Goal: Navigation & Orientation: Find specific page/section

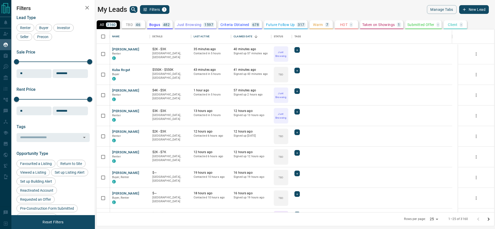
scroll to position [177, 392]
click at [142, 48] on icon "Open in New Tab" at bounding box center [143, 49] width 3 height 3
click at [148, 69] on div "Kuba Rogut Buyer C" at bounding box center [130, 74] width 40 height 21
click at [145, 69] on icon "Open in New Tab" at bounding box center [144, 70] width 4 height 4
click at [141, 93] on link "Open in New Tab" at bounding box center [143, 90] width 7 height 7
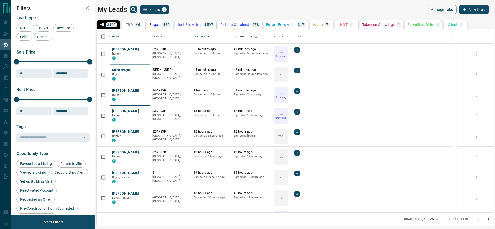
click at [147, 110] on div "[PERSON_NAME] Renter C" at bounding box center [130, 116] width 40 height 21
click at [145, 110] on icon "Open in New Tab" at bounding box center [144, 111] width 4 height 4
click at [144, 131] on icon "Open in New Tab" at bounding box center [143, 131] width 3 height 3
click at [145, 153] on icon "Open in New Tab" at bounding box center [143, 152] width 3 height 3
drag, startPoint x: 143, startPoint y: 171, endPoint x: 142, endPoint y: 174, distance: 2.9
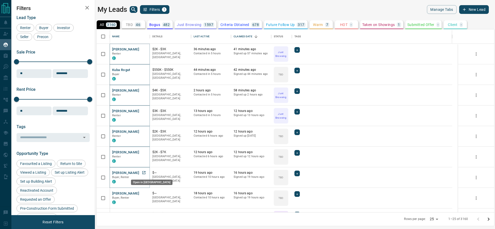
click at [142, 174] on icon "Open in New Tab" at bounding box center [144, 173] width 4 height 4
click at [144, 192] on icon "Open in New Tab" at bounding box center [143, 193] width 3 height 3
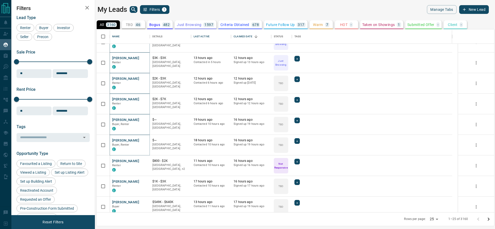
scroll to position [53, 0]
click at [143, 182] on icon "Open in New Tab" at bounding box center [144, 181] width 4 height 4
click at [142, 201] on icon "Open in New Tab" at bounding box center [144, 202] width 4 height 4
click at [133, 21] on button "TBD 46" at bounding box center [133, 24] width 23 height 9
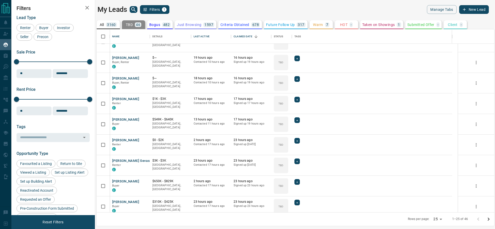
scroll to position [0, 0]
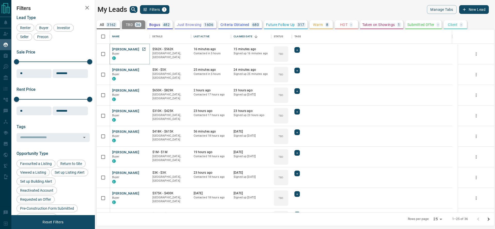
click at [144, 47] on icon "Open in New Tab" at bounding box center [144, 49] width 4 height 4
click at [143, 70] on icon "Open in New Tab" at bounding box center [144, 70] width 4 height 4
click at [143, 89] on icon "Open in New Tab" at bounding box center [144, 90] width 4 height 4
click at [147, 111] on link "Open in New Tab" at bounding box center [143, 111] width 7 height 7
click at [143, 133] on div "[PERSON_NAME] Buyer C" at bounding box center [129, 137] width 35 height 14
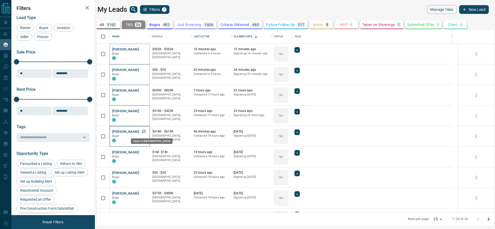
click at [143, 133] on icon "Open in New Tab" at bounding box center [143, 131] width 3 height 3
click at [143, 153] on icon "Open in New Tab" at bounding box center [144, 152] width 4 height 4
click at [146, 152] on link "Open in New Tab" at bounding box center [143, 152] width 7 height 7
click at [140, 173] on link "Open in New Tab" at bounding box center [143, 173] width 7 height 7
click at [218, 161] on div "19 hours ago Contacted 18 hours ago" at bounding box center [211, 157] width 35 height 14
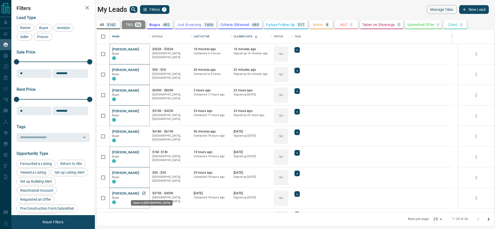
click at [145, 195] on link "Open in New Tab" at bounding box center [143, 193] width 7 height 7
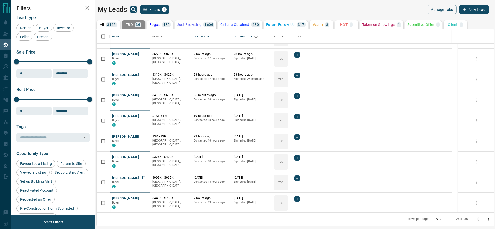
click at [143, 178] on icon "Open in New Tab" at bounding box center [143, 177] width 3 height 3
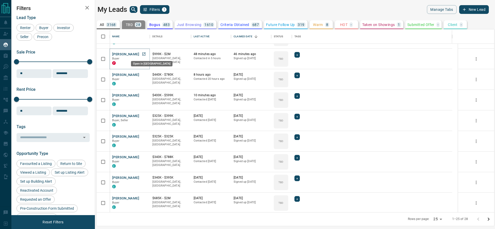
drag, startPoint x: 147, startPoint y: 53, endPoint x: 143, endPoint y: 51, distance: 3.9
click at [143, 51] on link "Open in New Tab" at bounding box center [143, 54] width 7 height 7
click at [143, 74] on icon "Open in New Tab" at bounding box center [144, 75] width 4 height 4
click at [143, 95] on icon "Open in New Tab" at bounding box center [144, 95] width 4 height 4
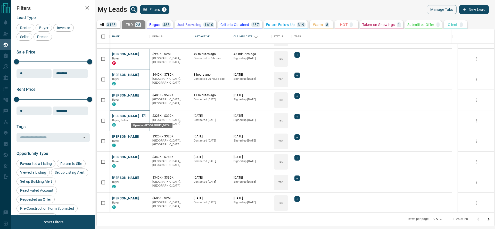
click at [145, 119] on link "Open in New Tab" at bounding box center [143, 116] width 7 height 7
click at [145, 136] on link "Open in New Tab" at bounding box center [143, 136] width 7 height 7
click at [145, 156] on icon "Open in New Tab" at bounding box center [143, 157] width 3 height 3
click at [146, 178] on link "Open in New Tab" at bounding box center [143, 178] width 7 height 7
click at [145, 198] on icon "Open in New Tab" at bounding box center [144, 198] width 4 height 4
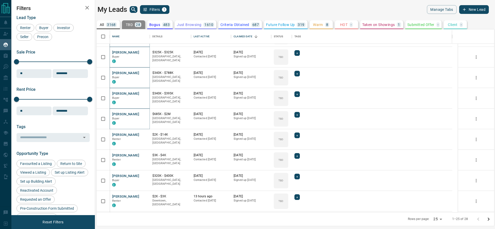
scroll to position [163, 0]
click at [145, 174] on icon "Open in New Tab" at bounding box center [144, 175] width 4 height 4
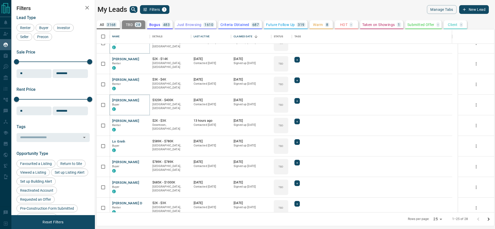
scroll to position [238, 0]
click at [145, 140] on icon "Open in New Tab" at bounding box center [144, 141] width 4 height 4
drag, startPoint x: 146, startPoint y: 162, endPoint x: 143, endPoint y: 160, distance: 3.7
click at [143, 160] on icon "Open in New Tab" at bounding box center [144, 161] width 4 height 4
click at [144, 184] on link "Open in New Tab" at bounding box center [143, 182] width 7 height 7
